Goal: Contribute content

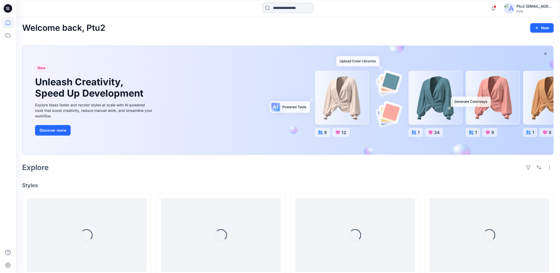
scroll to position [28, 0]
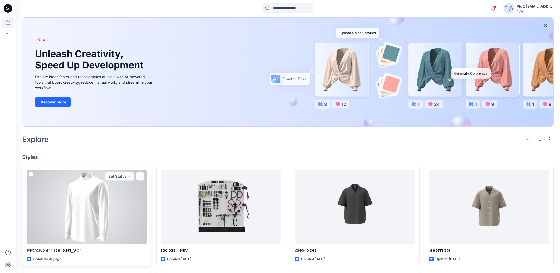
click at [109, 206] on div at bounding box center [87, 207] width 120 height 74
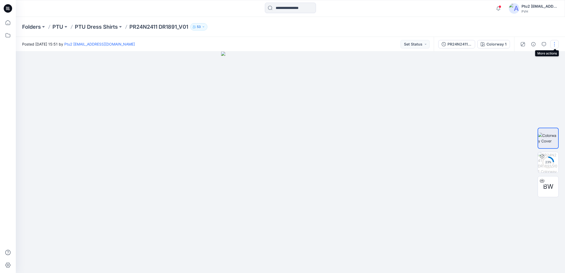
click at [556, 48] on button "button" at bounding box center [554, 44] width 8 height 8
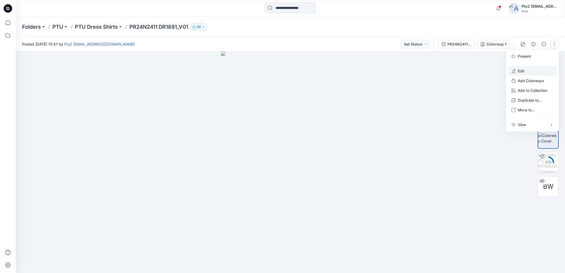
click at [532, 72] on button "Edit" at bounding box center [532, 71] width 48 height 10
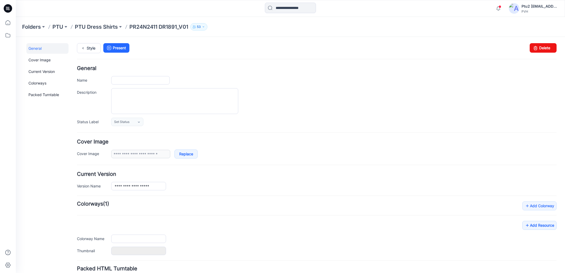
scroll to position [43, 0]
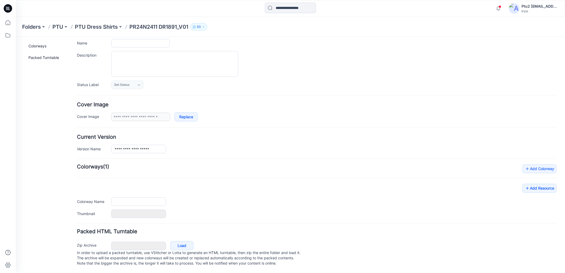
type input "**********"
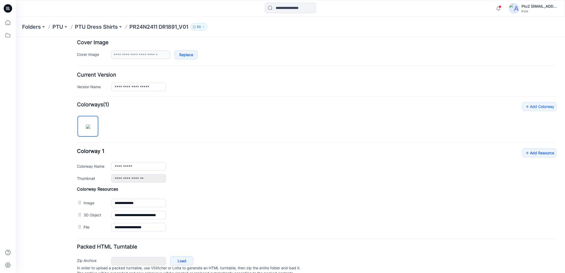
scroll to position [121, 0]
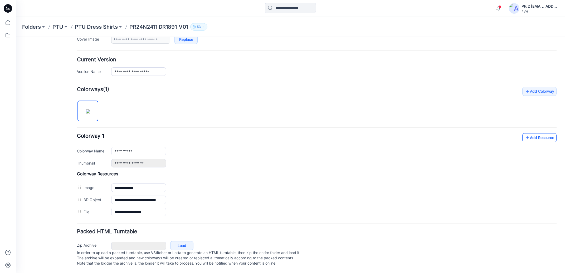
click at [532, 134] on link "Add Resource" at bounding box center [539, 137] width 34 height 9
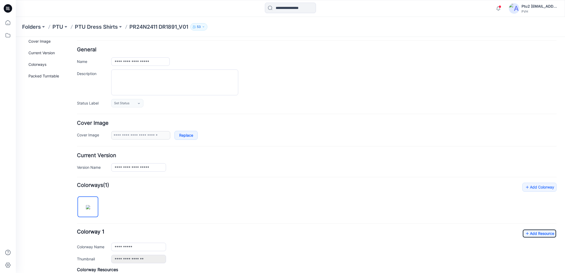
scroll to position [0, 0]
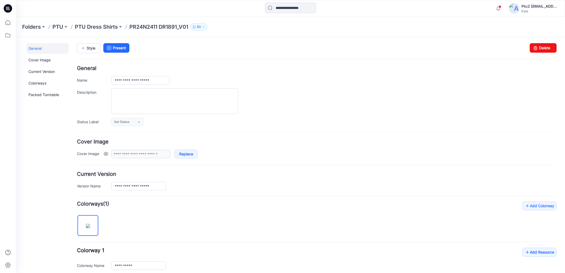
click at [107, 154] on link at bounding box center [106, 154] width 4 height 4
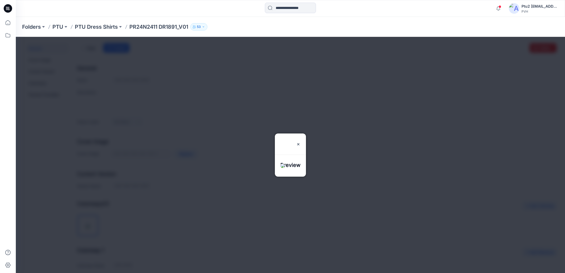
click at [348, 31] on div "Folders PTU PTU Dress Shirts PR24N2411 DR1891_V01 53" at bounding box center [290, 27] width 549 height 20
click at [300, 142] on img at bounding box center [298, 144] width 4 height 4
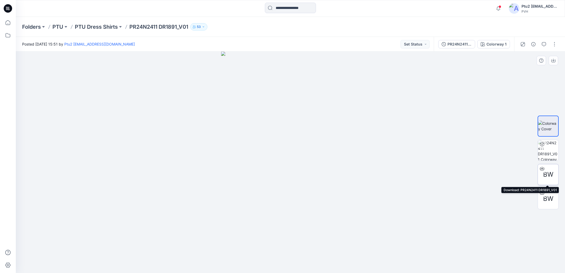
click at [543, 169] on icon at bounding box center [542, 169] width 4 height 4
click at [542, 193] on icon at bounding box center [542, 192] width 2 height 3
